Goal: Task Accomplishment & Management: Manage account settings

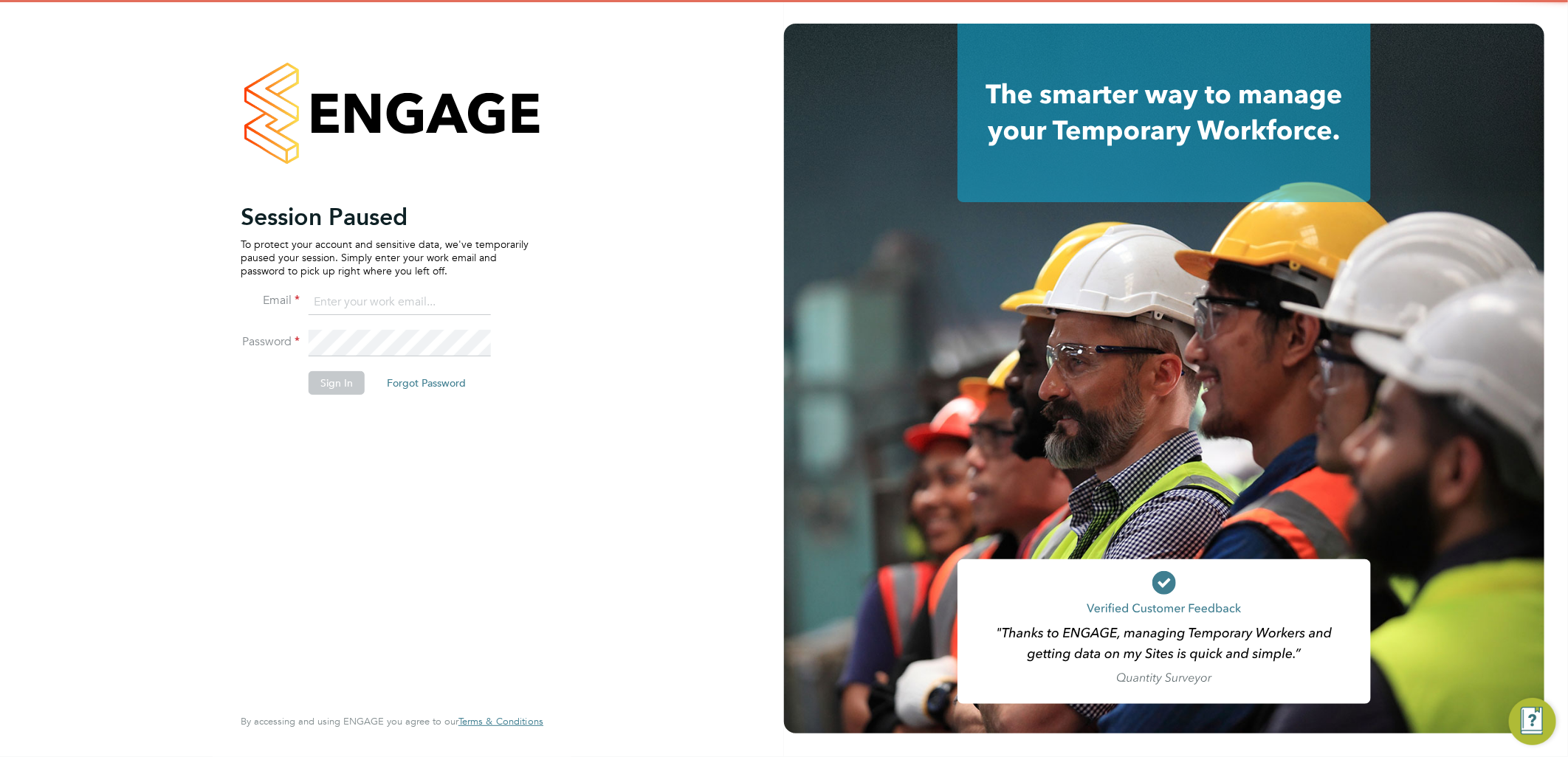
type input "[EMAIL_ADDRESS][PERSON_NAME][DOMAIN_NAME]"
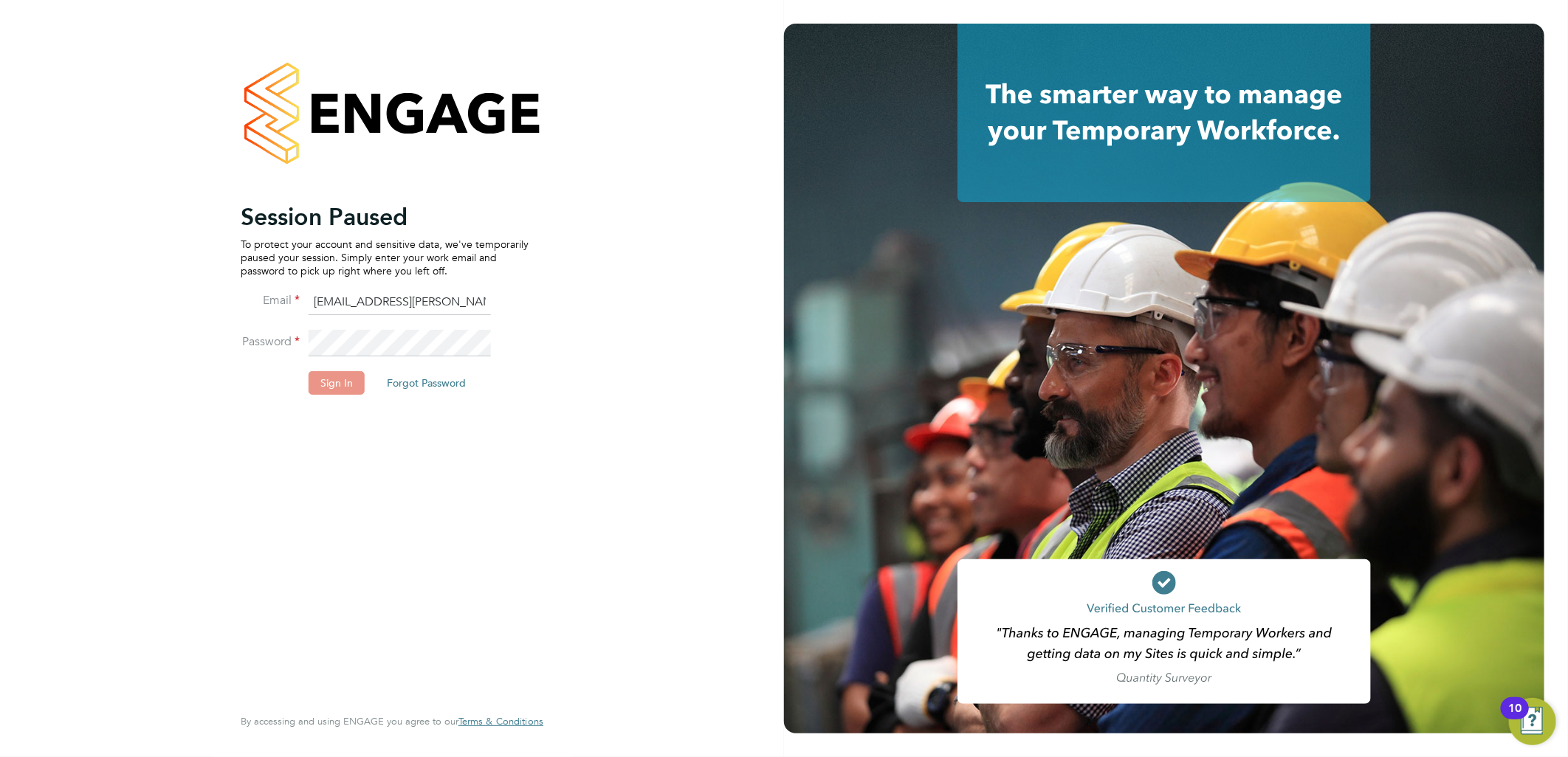
click at [326, 383] on button "Sign In" at bounding box center [336, 383] width 56 height 24
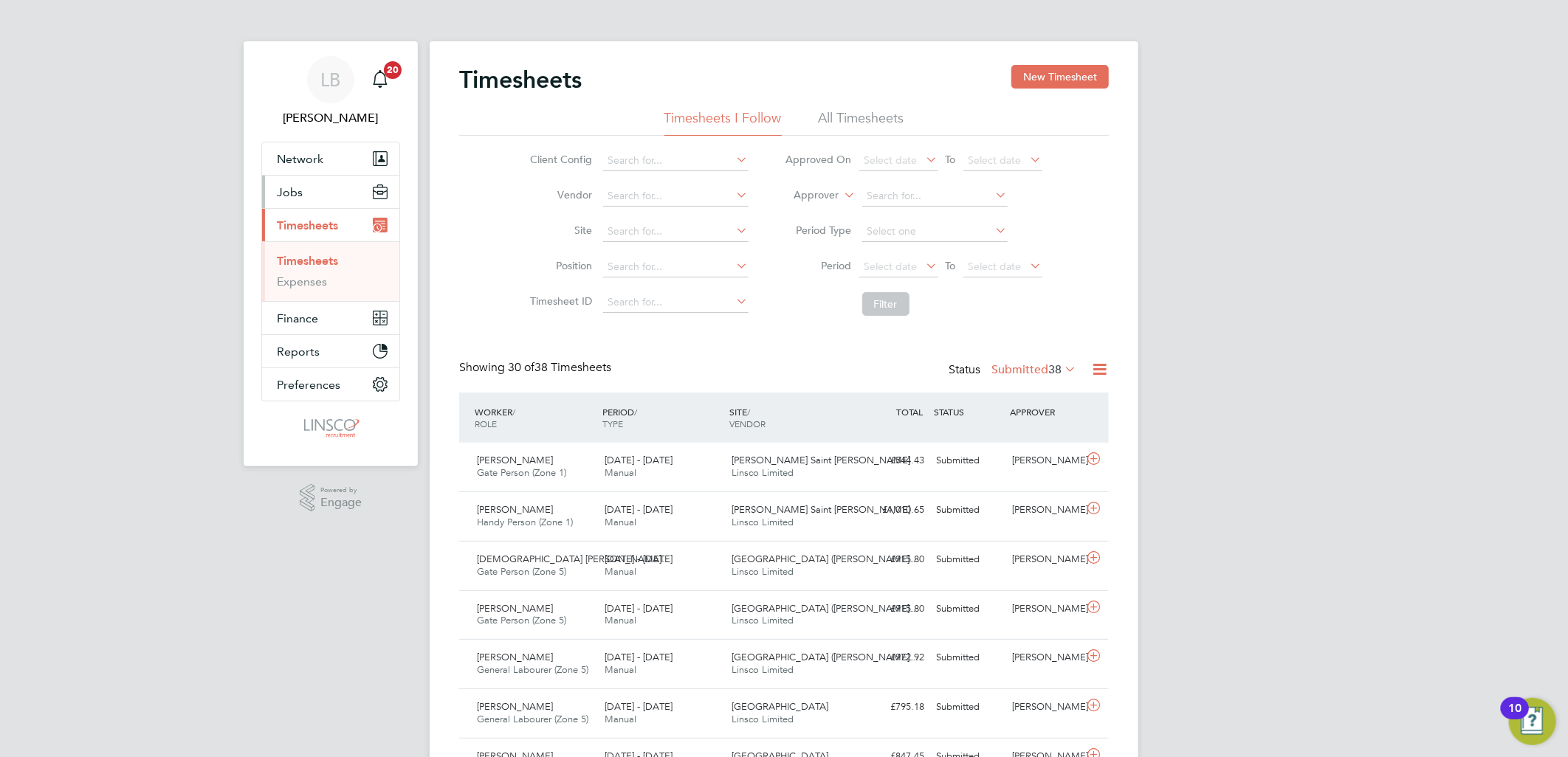
drag, startPoint x: 293, startPoint y: 200, endPoint x: 317, endPoint y: 200, distance: 24.0
click at [293, 200] on button "Jobs" at bounding box center [331, 192] width 137 height 32
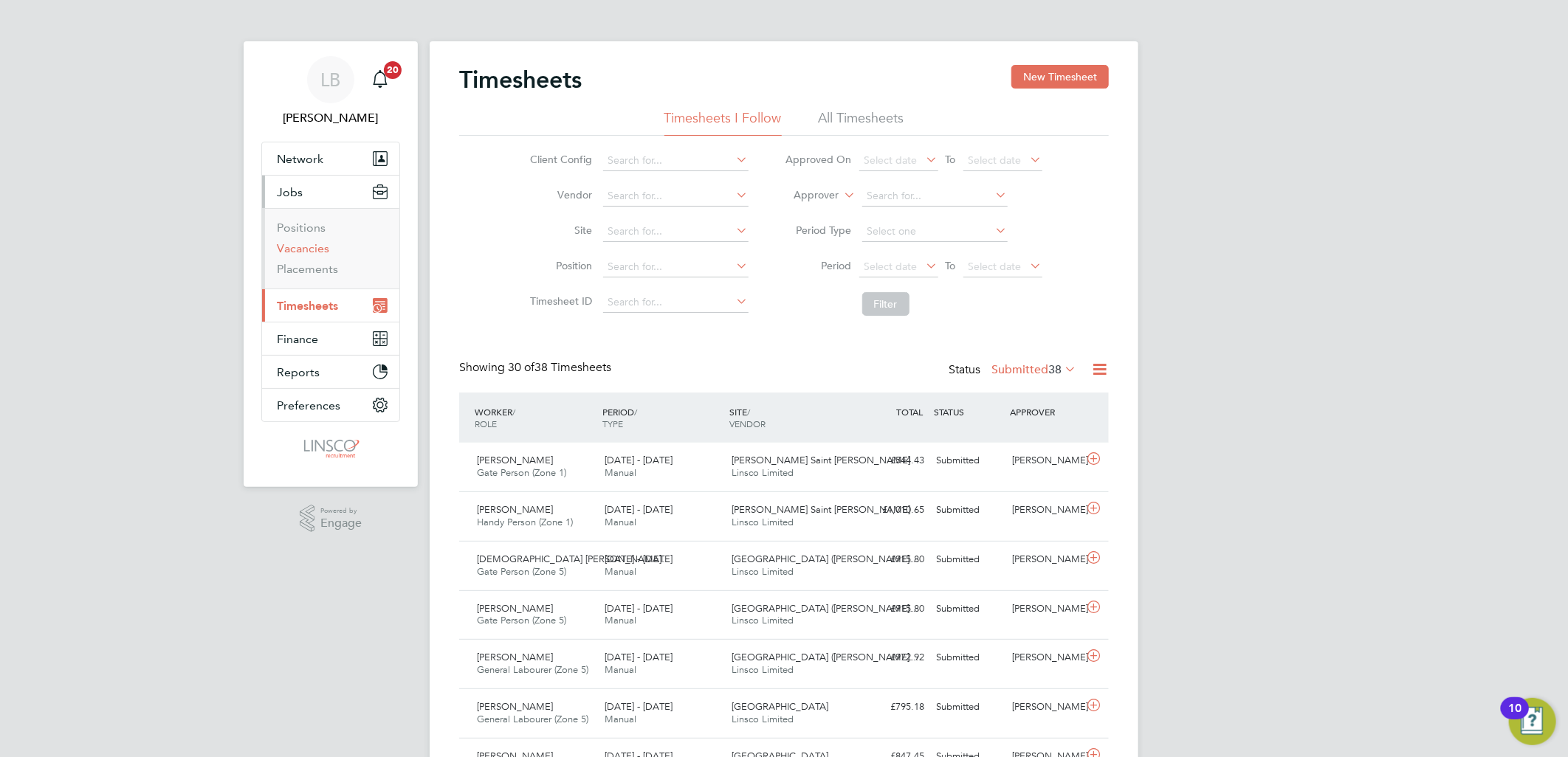
click at [293, 248] on link "Vacancies" at bounding box center [303, 248] width 52 height 14
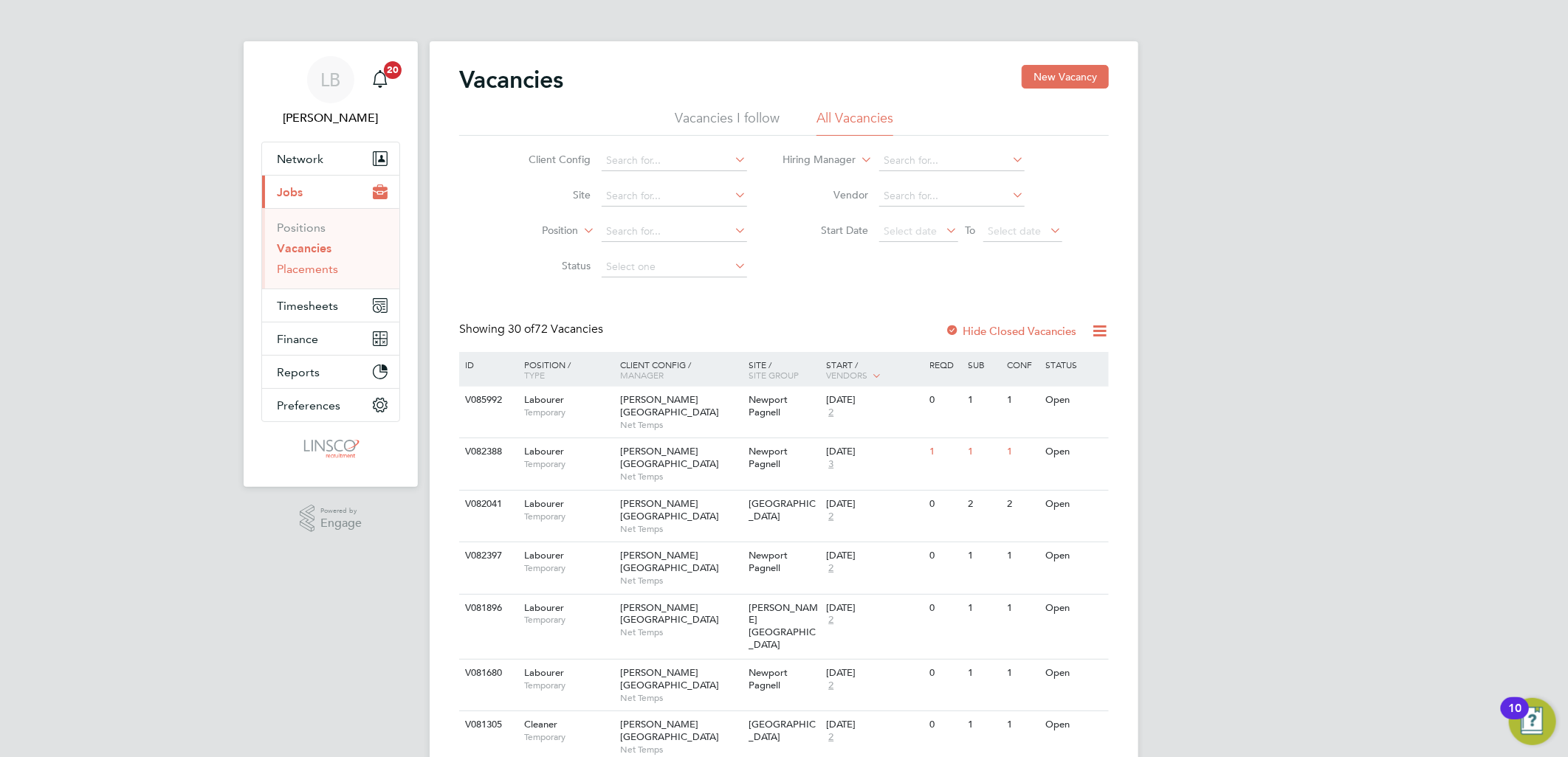
click at [326, 268] on link "Placements" at bounding box center [307, 269] width 61 height 14
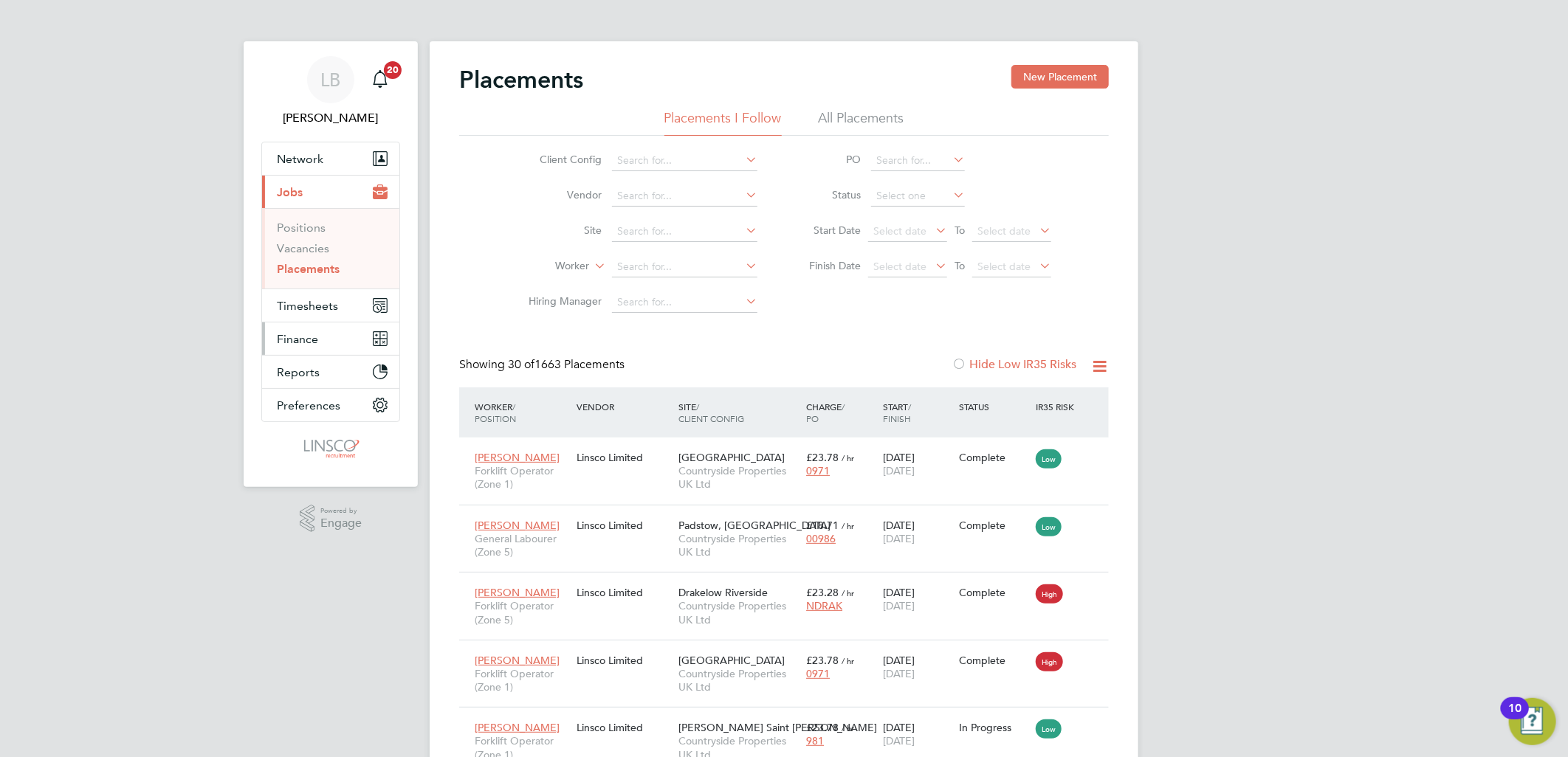
drag, startPoint x: 289, startPoint y: 326, endPoint x: 310, endPoint y: 329, distance: 21.2
click at [289, 326] on button "Finance" at bounding box center [331, 338] width 137 height 32
click at [300, 343] on span "Finance" at bounding box center [298, 339] width 41 height 14
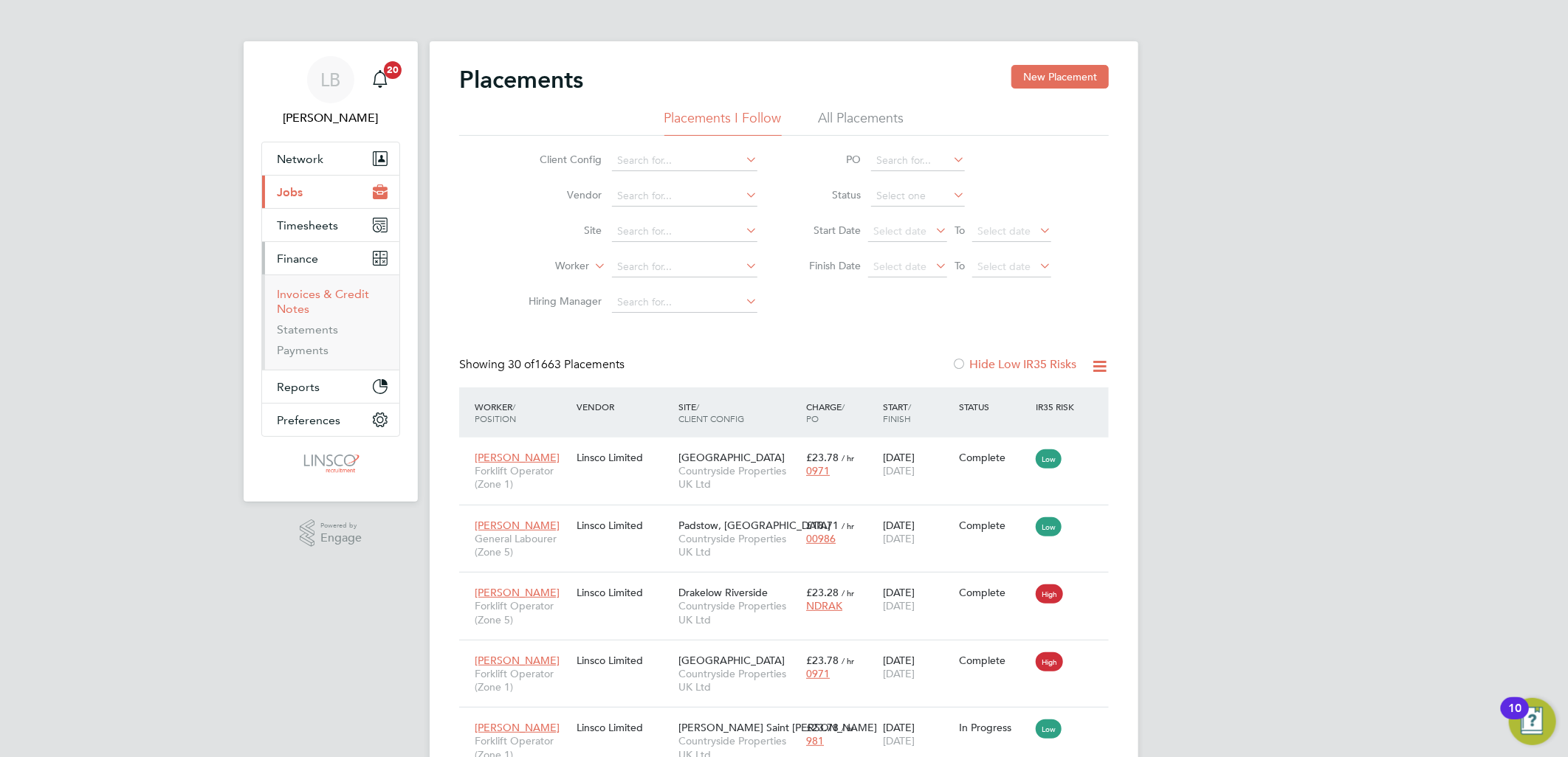
click at [329, 293] on link "Invoices & Credit Notes" at bounding box center [323, 301] width 93 height 29
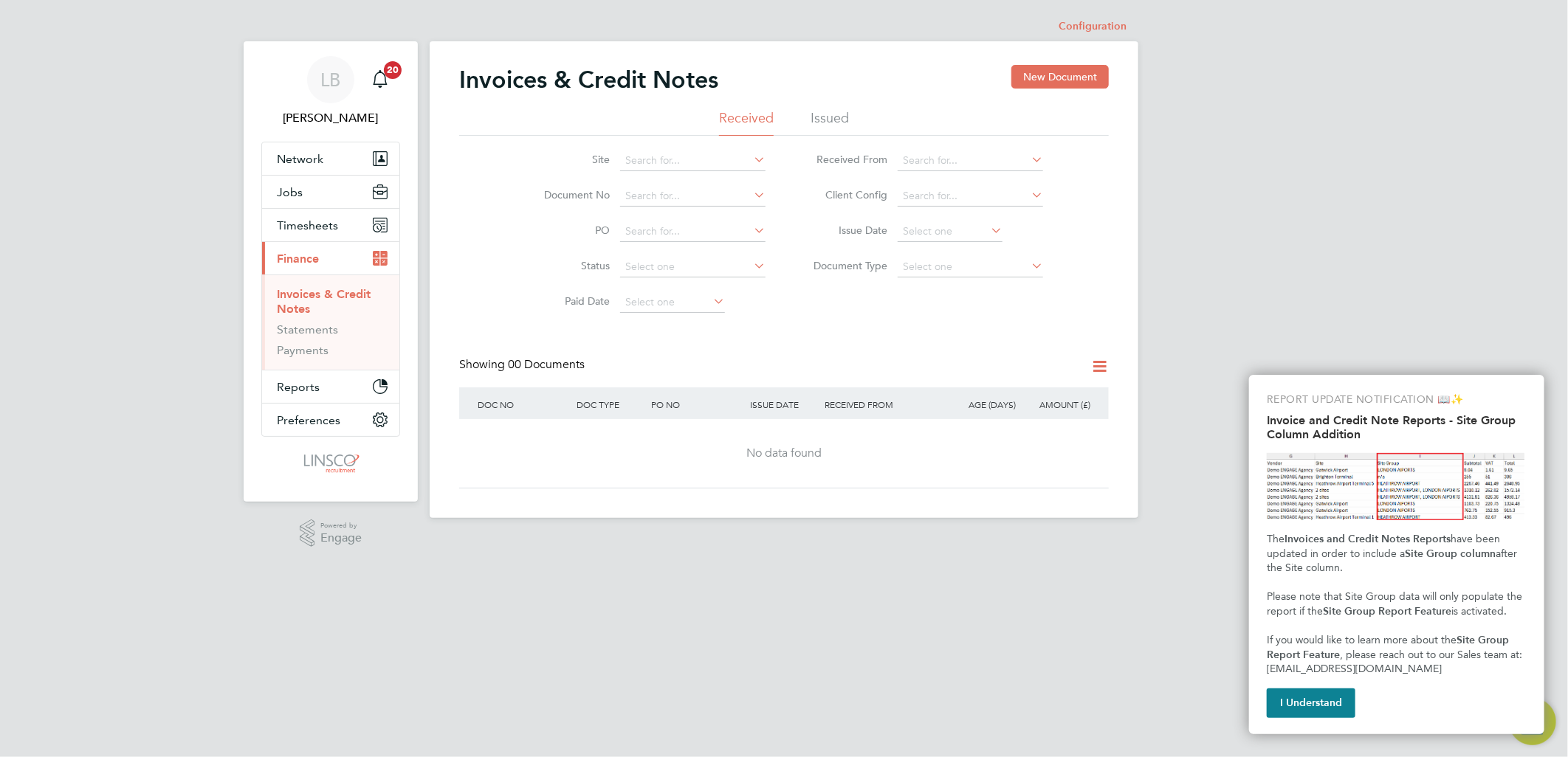
click at [1242, 286] on div "LB Lauren Butler Notifications 20 Applications: Network Team Members Businesses…" at bounding box center [784, 270] width 1568 height 541
click at [828, 121] on li "Issued" at bounding box center [829, 122] width 38 height 26
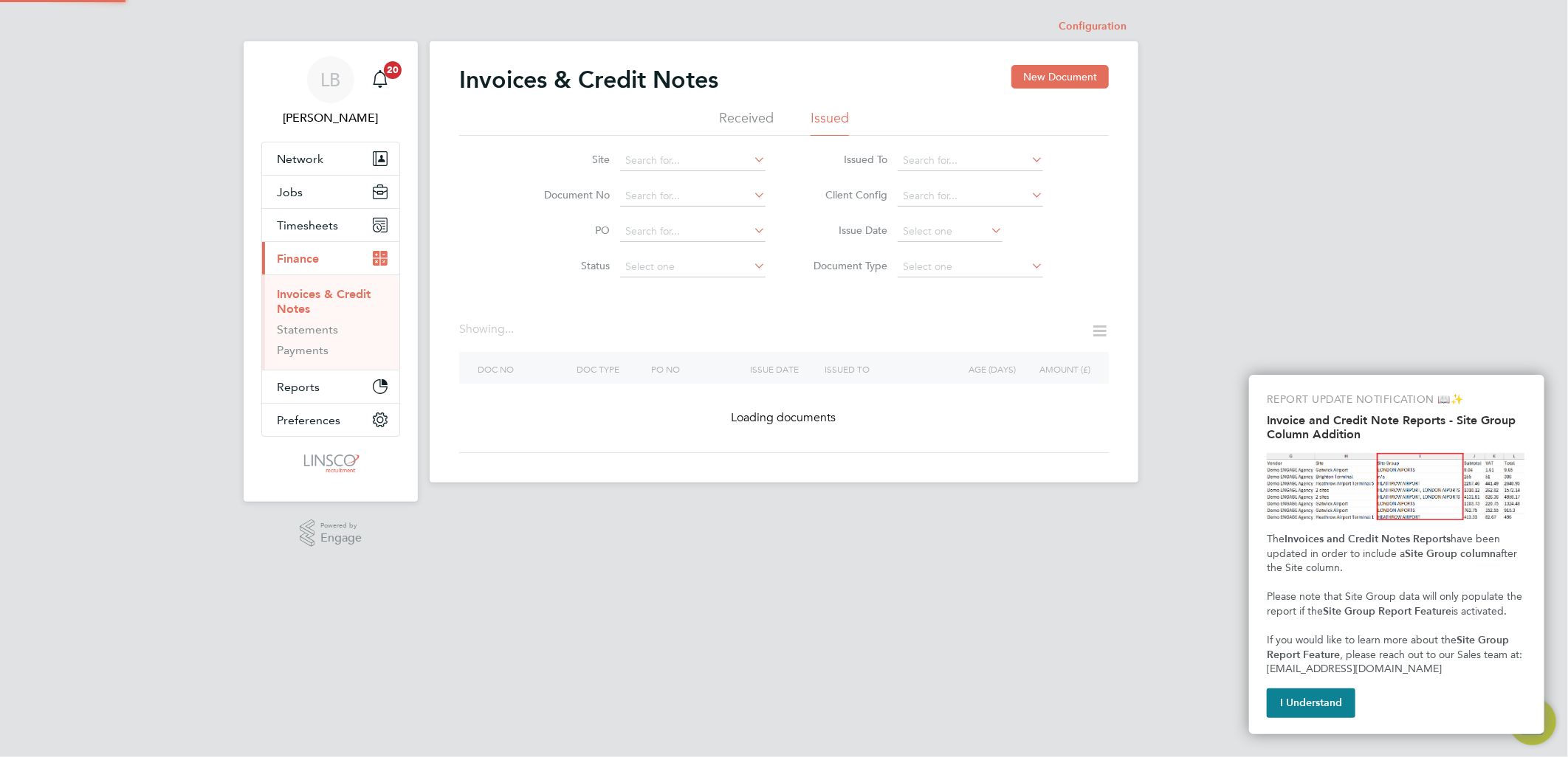
click at [751, 121] on li "Received" at bounding box center [746, 122] width 55 height 26
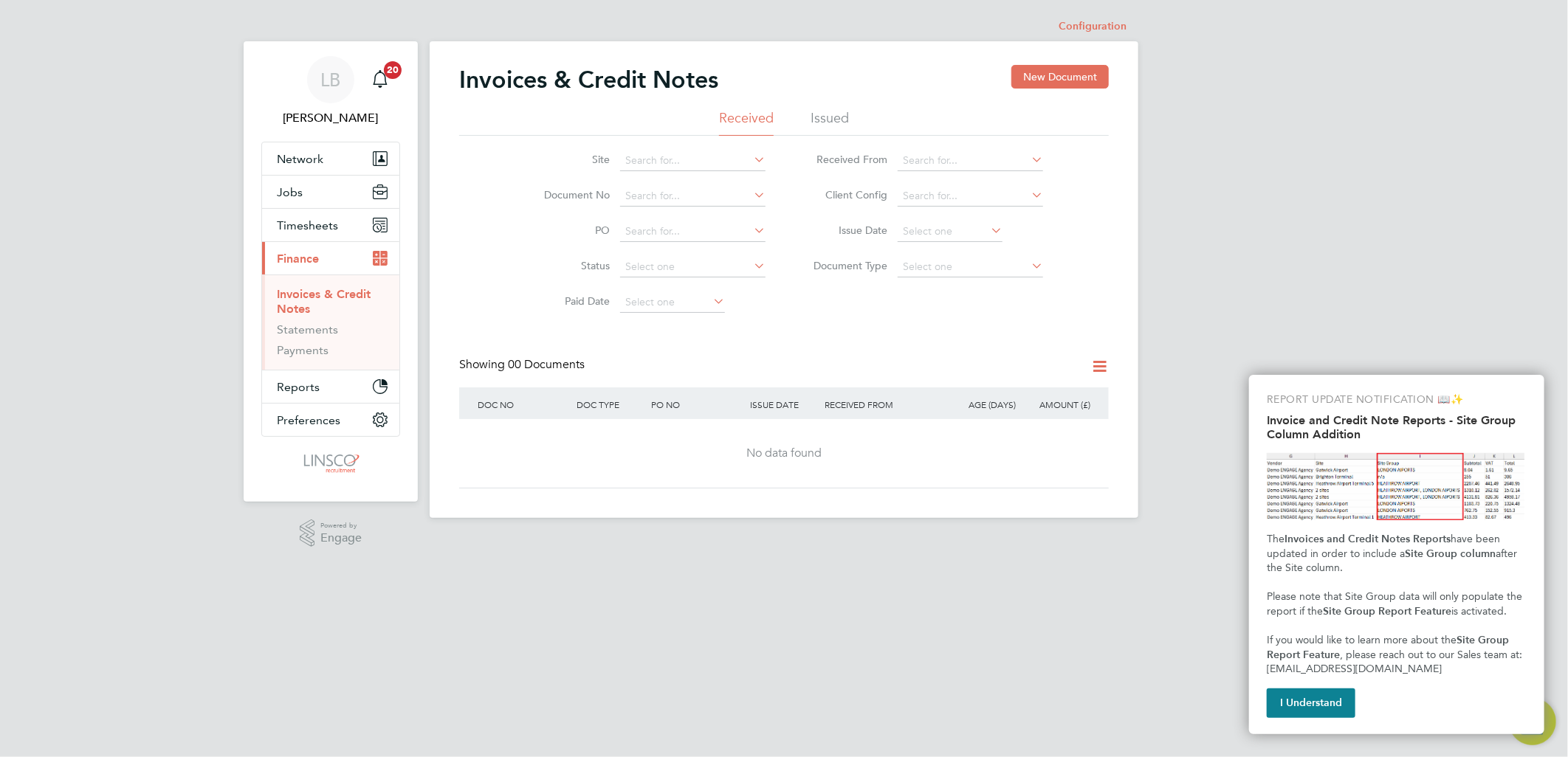
click at [1351, 222] on div "LB Lauren Butler Notifications 20 Applications: Network Team Members Businesses…" at bounding box center [784, 270] width 1568 height 541
click at [1356, 263] on div "LB Lauren Butler Notifications 20 Applications: Network Team Members Businesses…" at bounding box center [784, 270] width 1568 height 541
drag, startPoint x: 1084, startPoint y: 312, endPoint x: 542, endPoint y: 136, distance: 569.9
click at [542, 136] on div "Site Document No PO Status Paid Date Issued To Received From Client Config Issu…" at bounding box center [784, 227] width 650 height 184
click at [1086, 288] on div "Site Document No PO Status Paid Date Issued To Received From Client Config Issu…" at bounding box center [784, 227] width 650 height 184
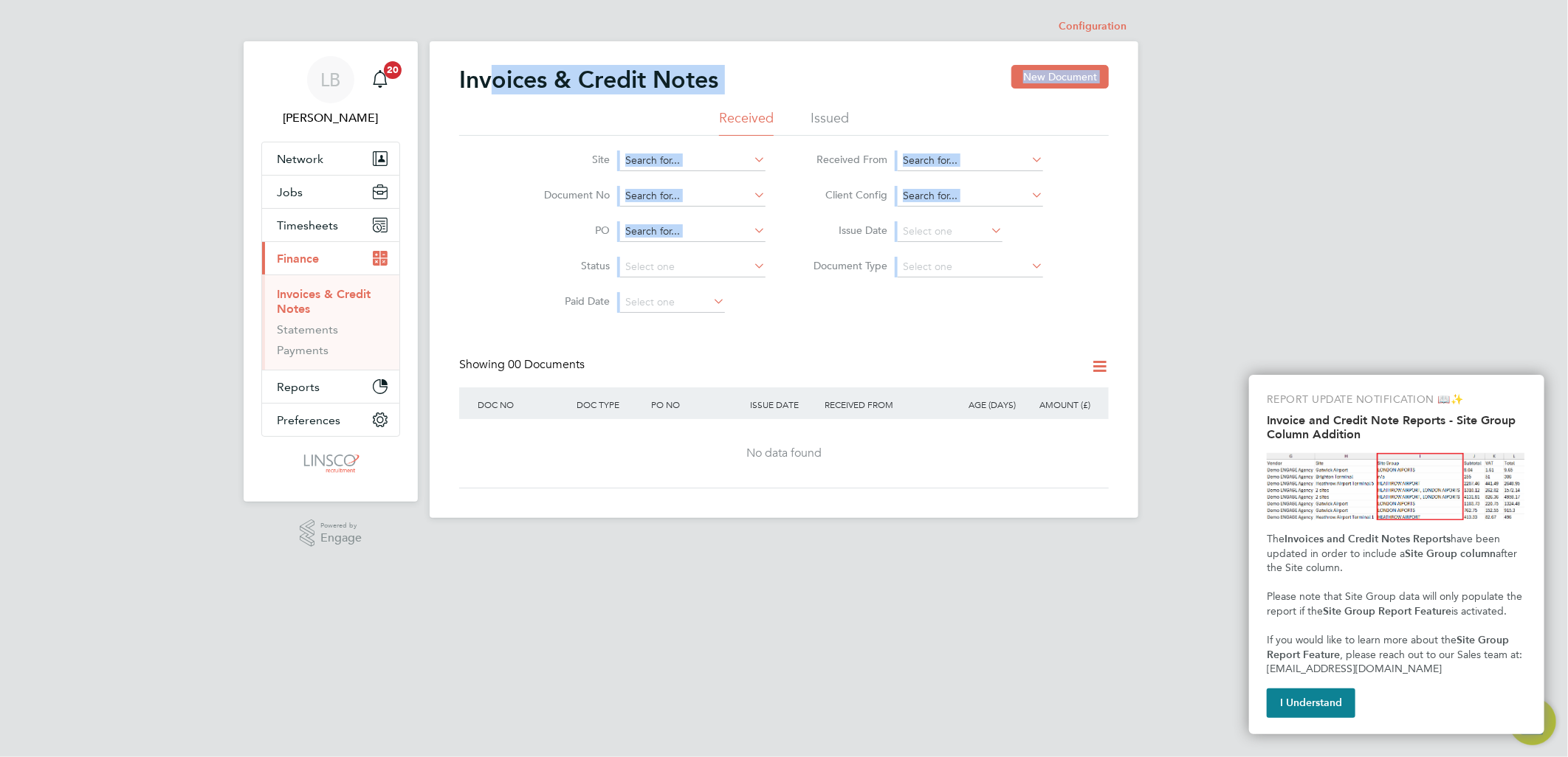
drag, startPoint x: 934, startPoint y: 297, endPoint x: 490, endPoint y: 105, distance: 483.7
click at [490, 105] on div "Invoices & Credit Notes New Document Received Issued Site Document No PO Status…" at bounding box center [784, 277] width 650 height 424
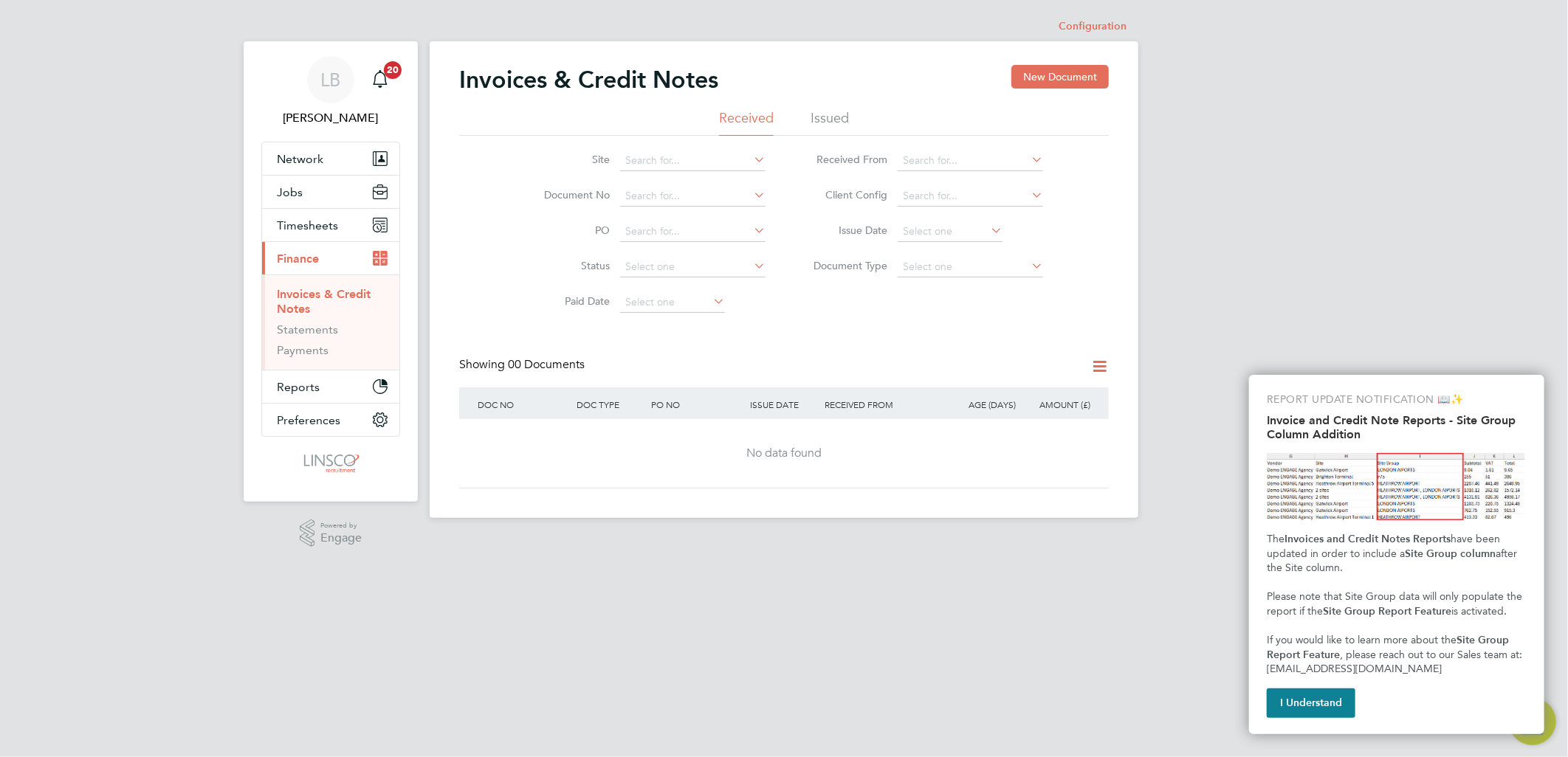
click at [1021, 318] on div "Site Document No PO Status Paid Date Issued To Received From Client Config Issu…" at bounding box center [784, 227] width 650 height 184
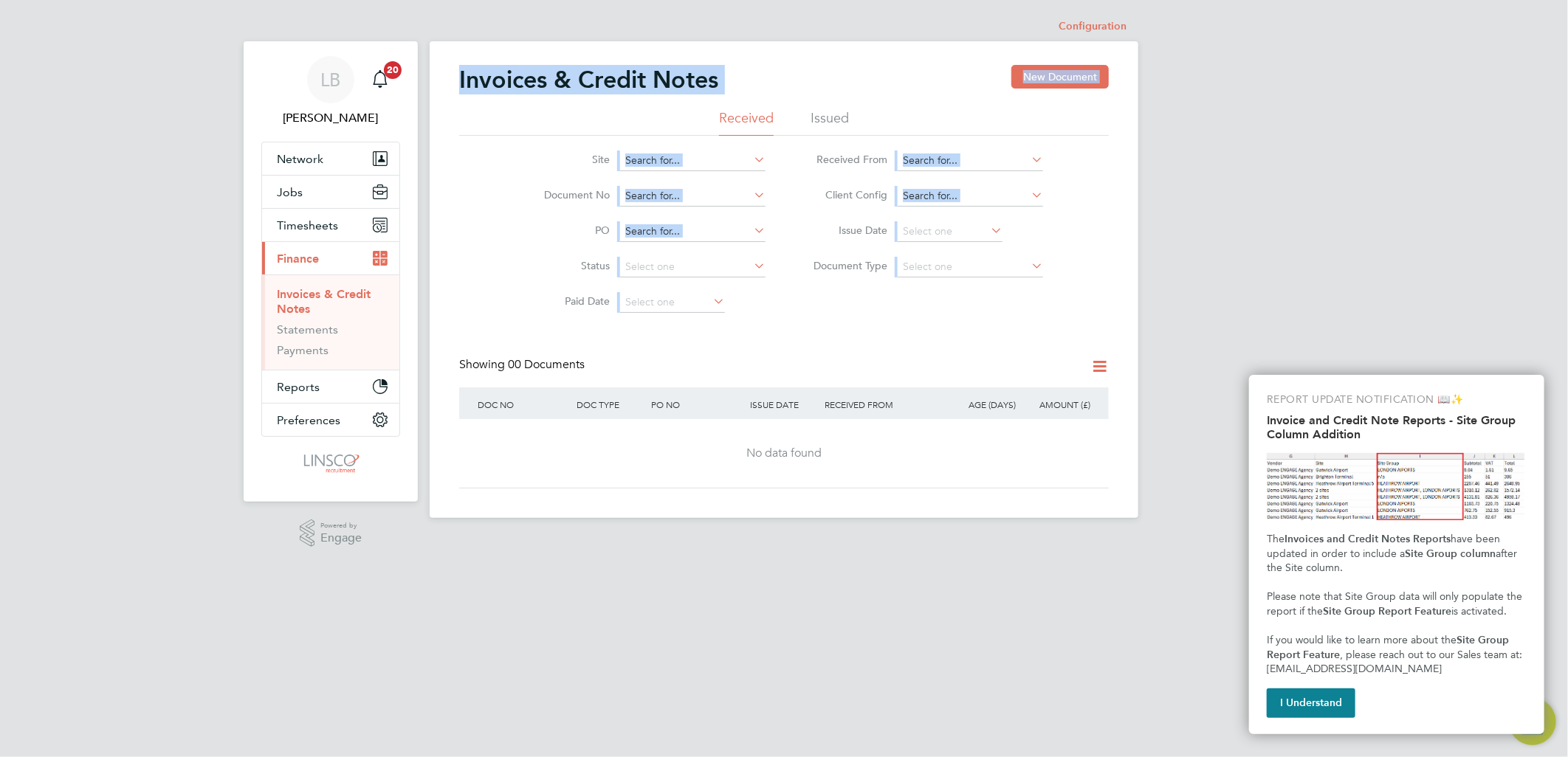
drag, startPoint x: 1072, startPoint y: 331, endPoint x: 437, endPoint y: 78, distance: 683.5
click at [437, 78] on div "Invoices & Credit Notes New Document Received Issued Site Document No PO Status…" at bounding box center [784, 279] width 708 height 477
click at [1259, 238] on div "LB Lauren Butler Notifications 20 Applications: Network Team Members Businesses…" at bounding box center [784, 270] width 1568 height 541
